Goal: Information Seeking & Learning: Learn about a topic

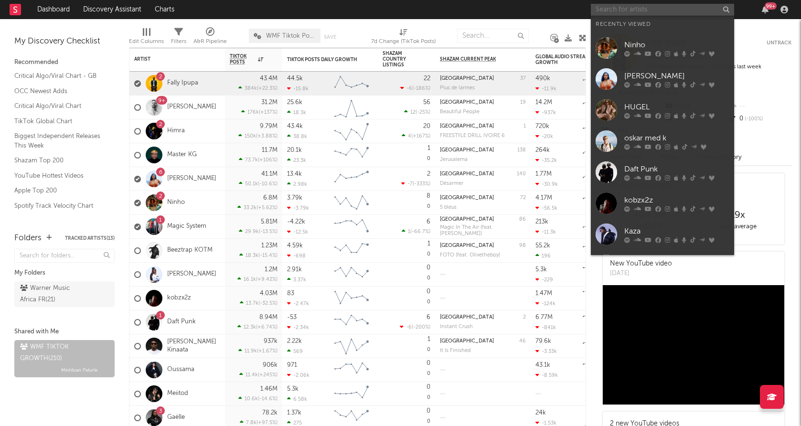
click at [612, 12] on input "text" at bounding box center [662, 10] width 143 height 12
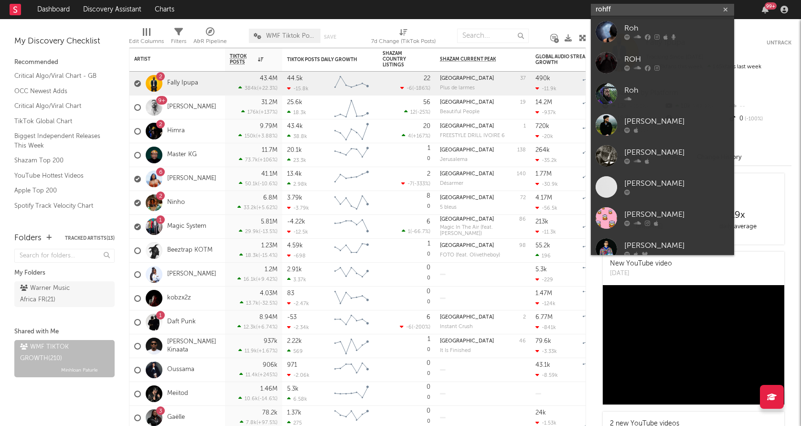
type input "rohff"
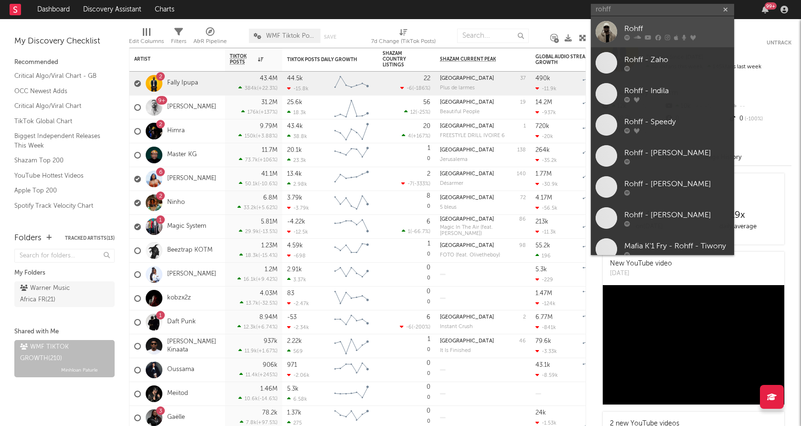
click at [607, 28] on div at bounding box center [607, 32] width 22 height 22
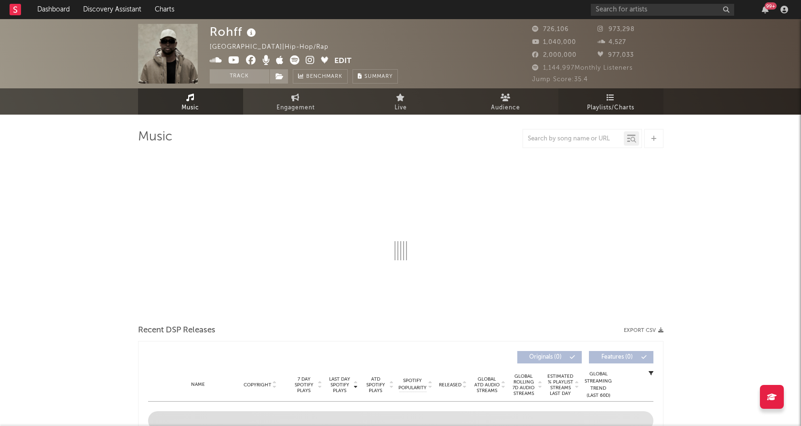
select select "6m"
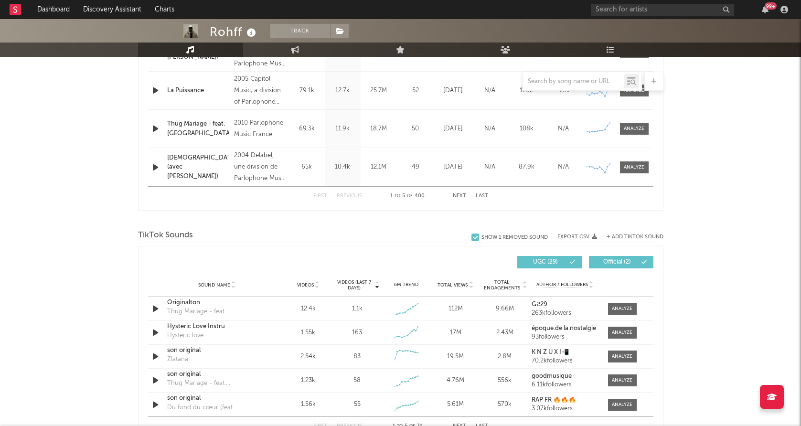
scroll to position [533, 0]
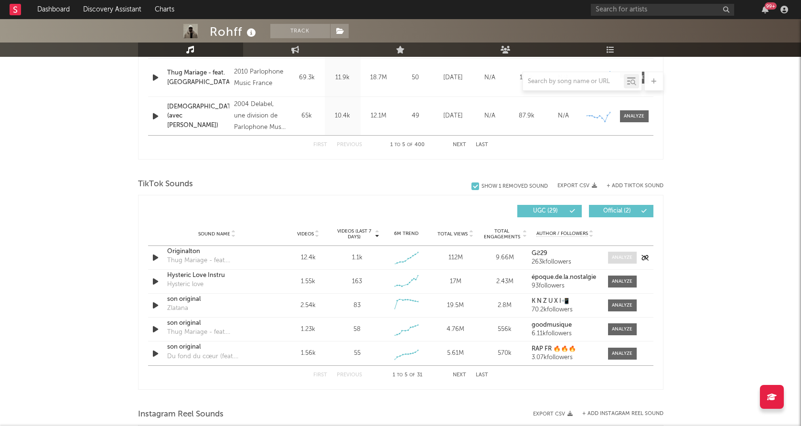
click at [619, 258] on div at bounding box center [622, 257] width 21 height 7
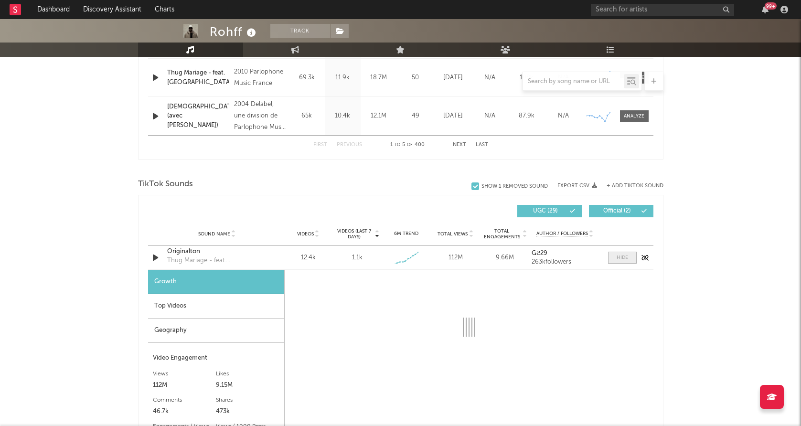
select select "6m"
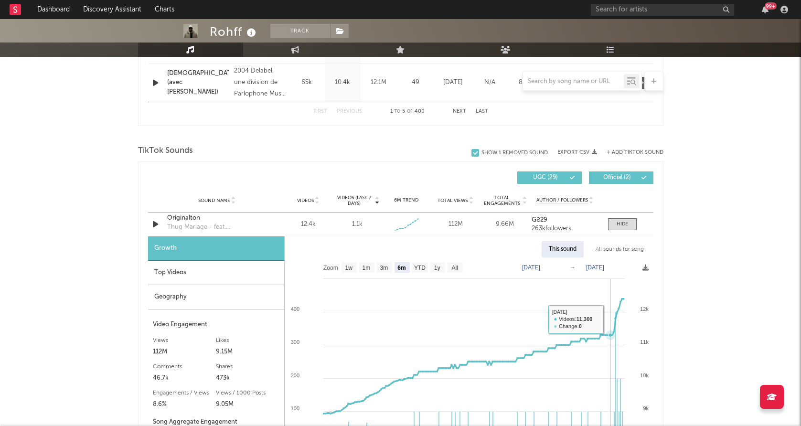
scroll to position [578, 0]
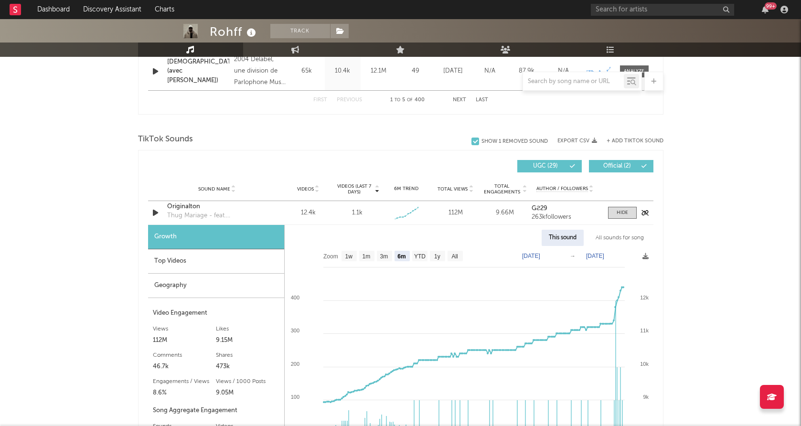
click at [191, 208] on div "Originalton" at bounding box center [217, 207] width 100 height 10
click at [581, 81] on input "text" at bounding box center [573, 82] width 101 height 8
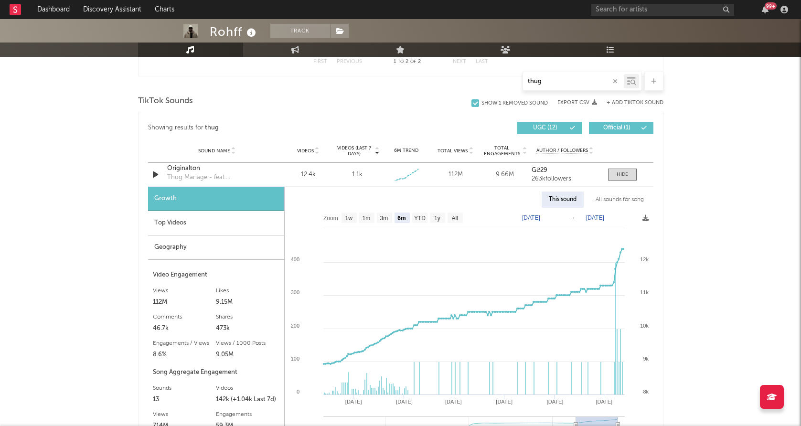
scroll to position [464, 0]
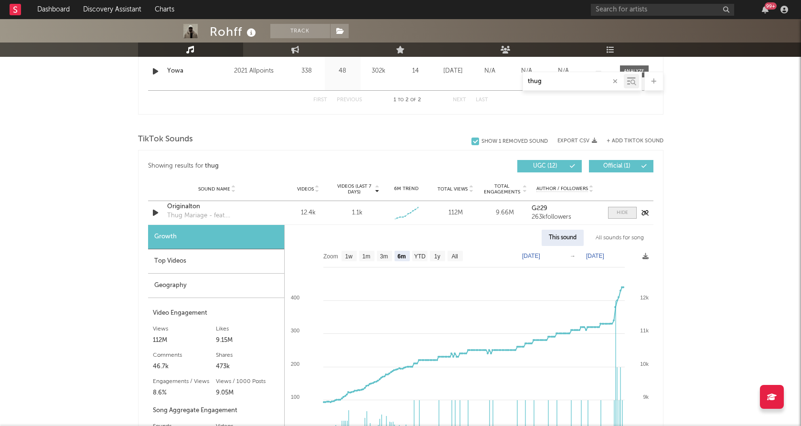
type input "thug"
click at [619, 213] on div at bounding box center [622, 212] width 11 height 7
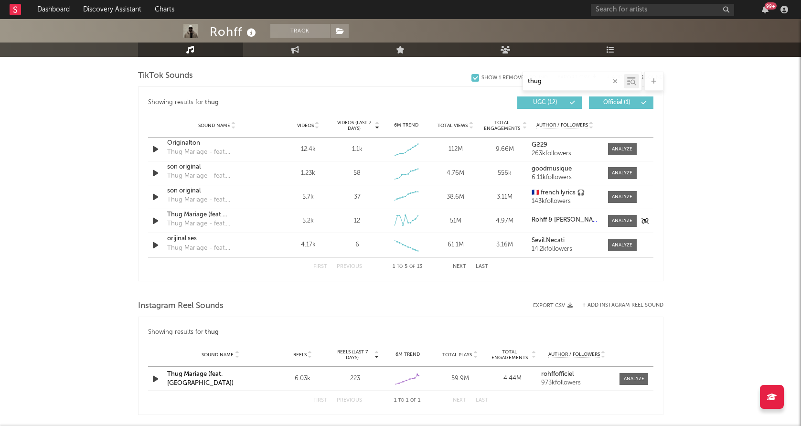
scroll to position [550, 0]
